Goal: Browse casually: Explore the website without a specific task or goal

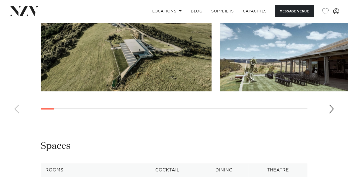
scroll to position [498, 0]
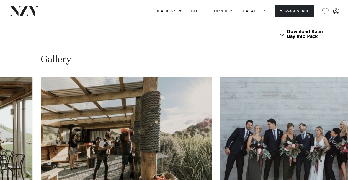
click at [332, 173] on swiper-container at bounding box center [174, 153] width 348 height 152
